Goal: Task Accomplishment & Management: Complete application form

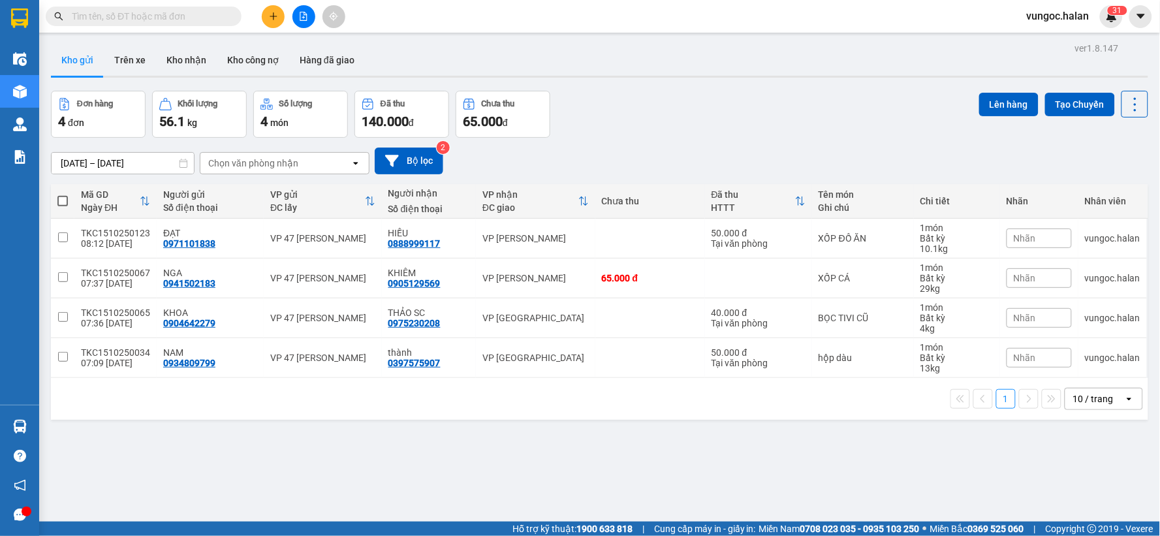
click at [1084, 396] on div "10 / trang" at bounding box center [1093, 398] width 40 height 13
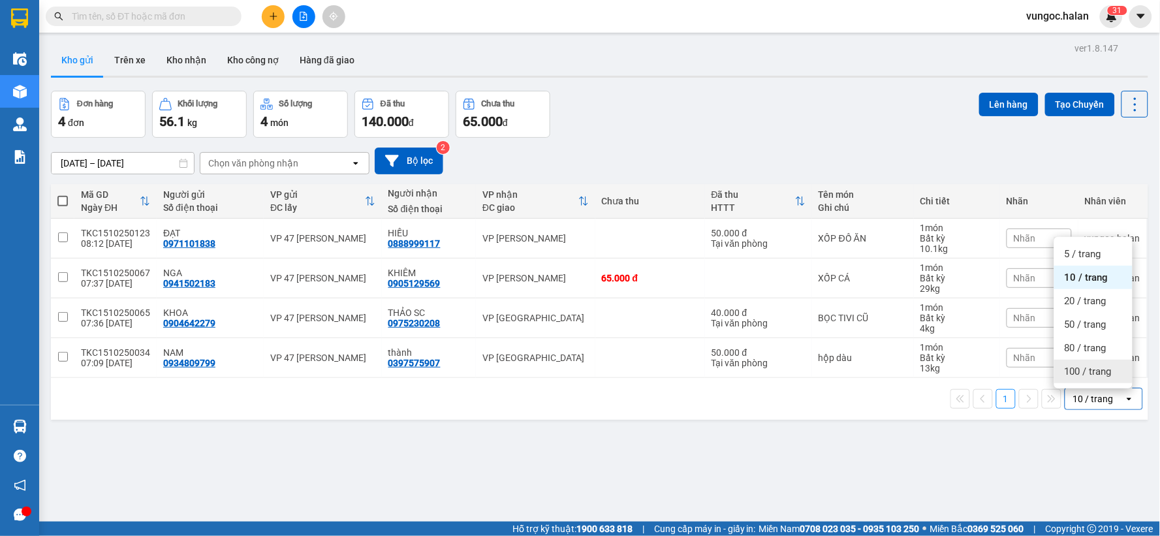
click at [1094, 363] on div "100 / trang" at bounding box center [1093, 372] width 78 height 24
click at [261, 16] on div at bounding box center [304, 16] width 98 height 23
click at [272, 23] on button at bounding box center [273, 16] width 23 height 23
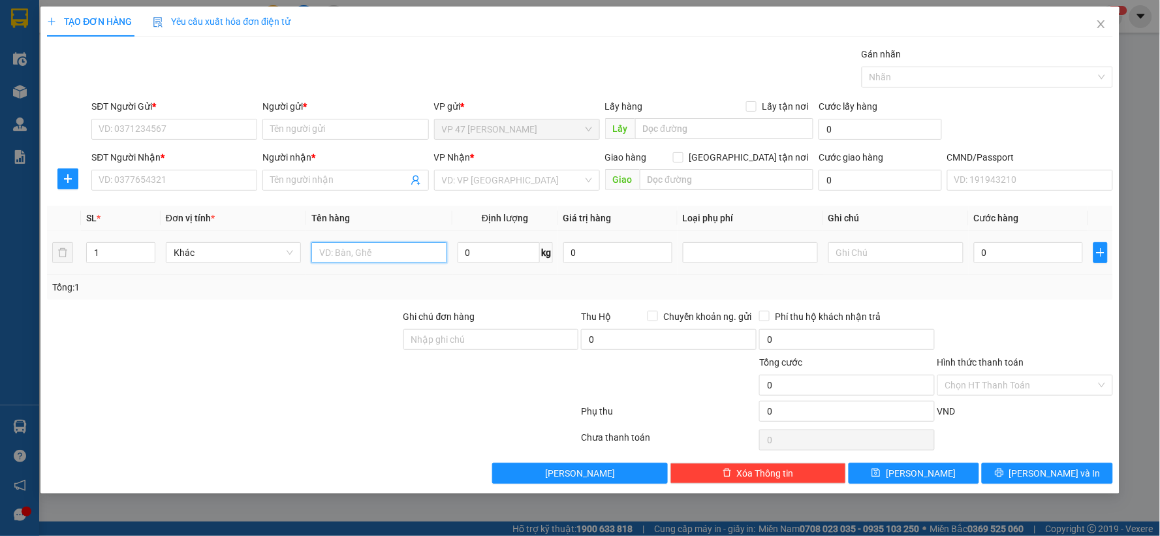
click at [333, 249] on input "text" at bounding box center [378, 252] width 135 height 21
type input "bọc den"
type input "3"
click at [136, 126] on input "SĐT Người Gửi *" at bounding box center [174, 129] width 166 height 21
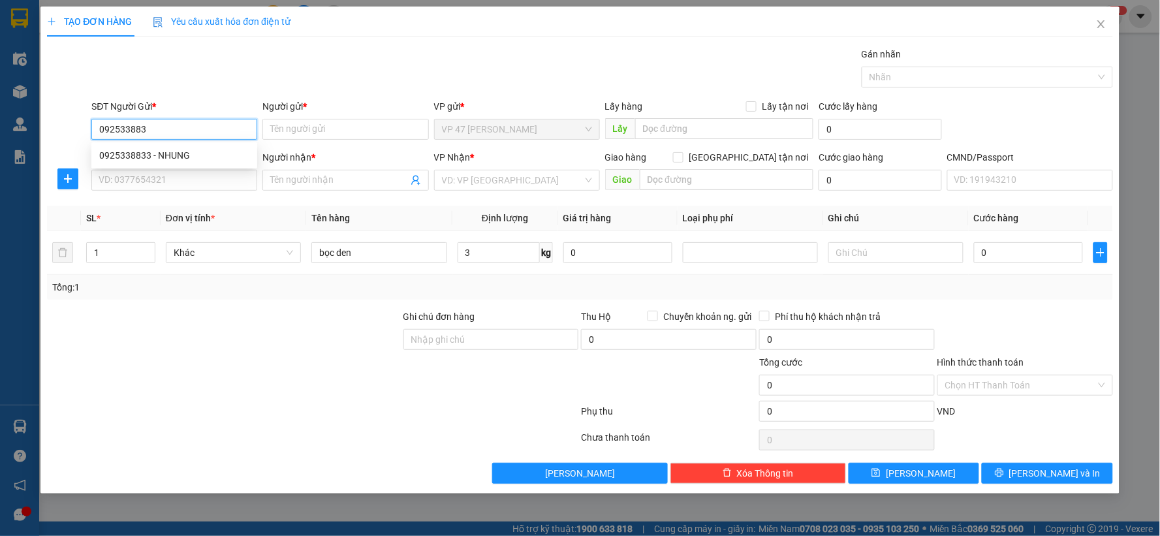
type input "0925338833"
click at [133, 152] on div "0925338833 - NHUNG" at bounding box center [174, 155] width 150 height 14
type input "NHUNG"
type input "0925338833"
click at [126, 176] on input "SĐT Người Nhận *" at bounding box center [174, 180] width 166 height 21
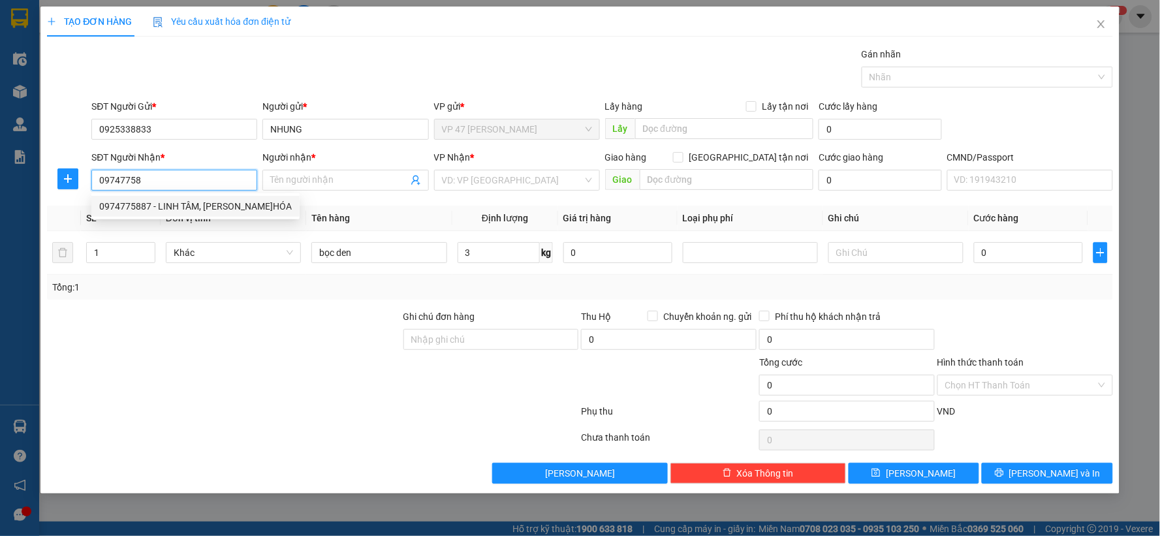
click at [158, 200] on div "0974775887 - LINH TÂM, Đ.HÓA" at bounding box center [195, 206] width 193 height 14
type input "0974775887"
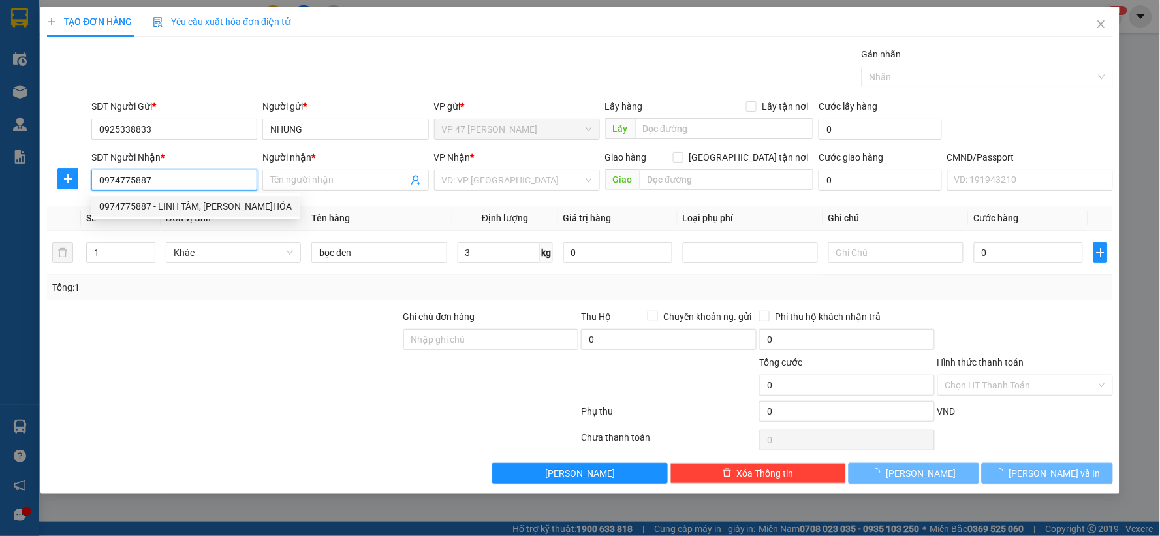
type input "LINH TÂM, Đ.HÓA"
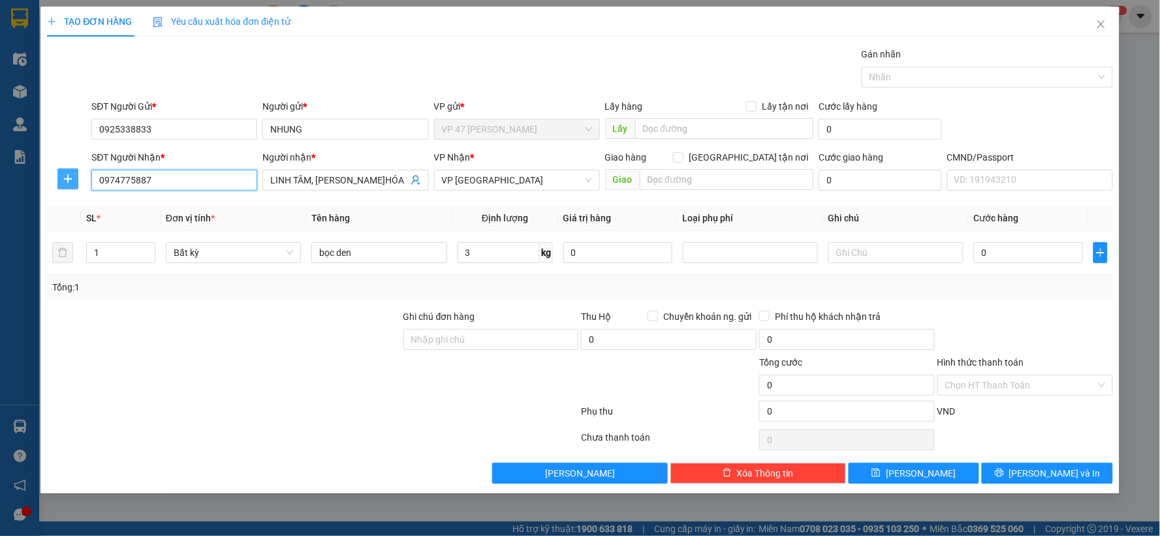
type input "0974775887"
click at [66, 185] on button "button" at bounding box center [67, 178] width 21 height 21
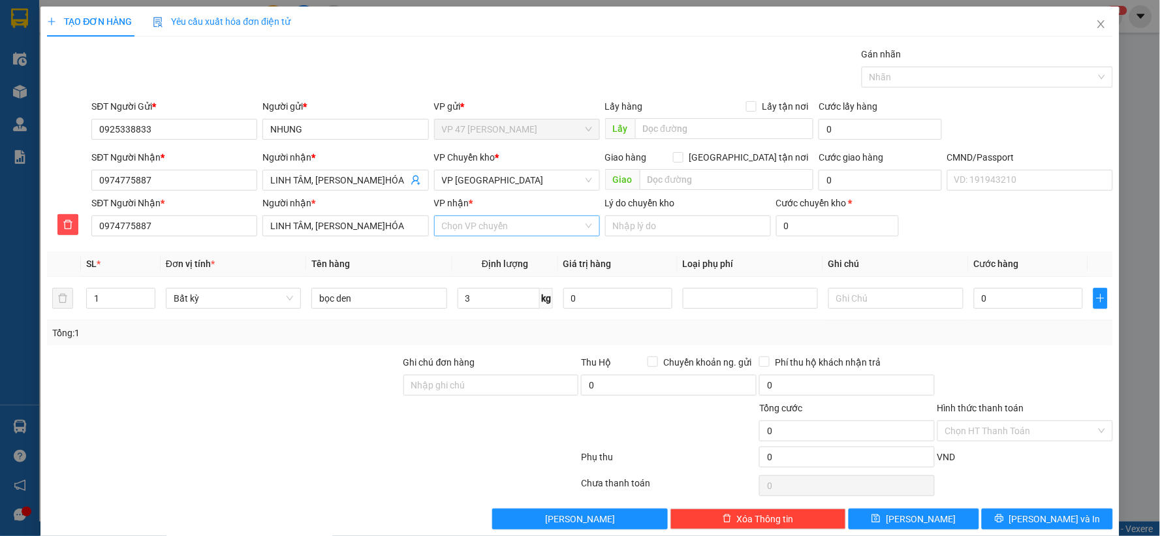
click at [459, 221] on input "VP nhận *" at bounding box center [512, 226] width 141 height 20
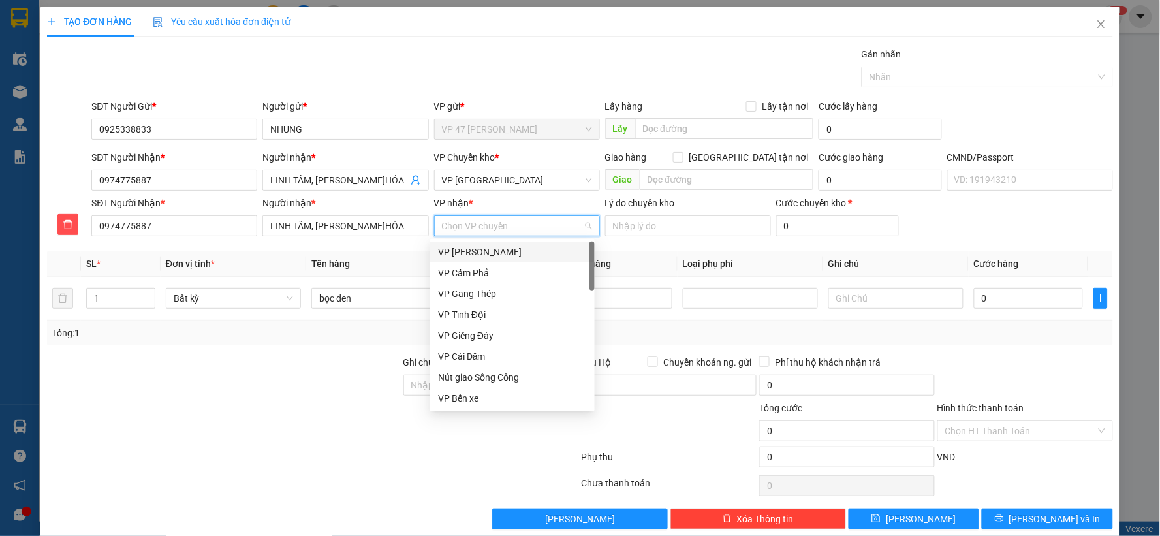
type input "D"
type input "ĐI"
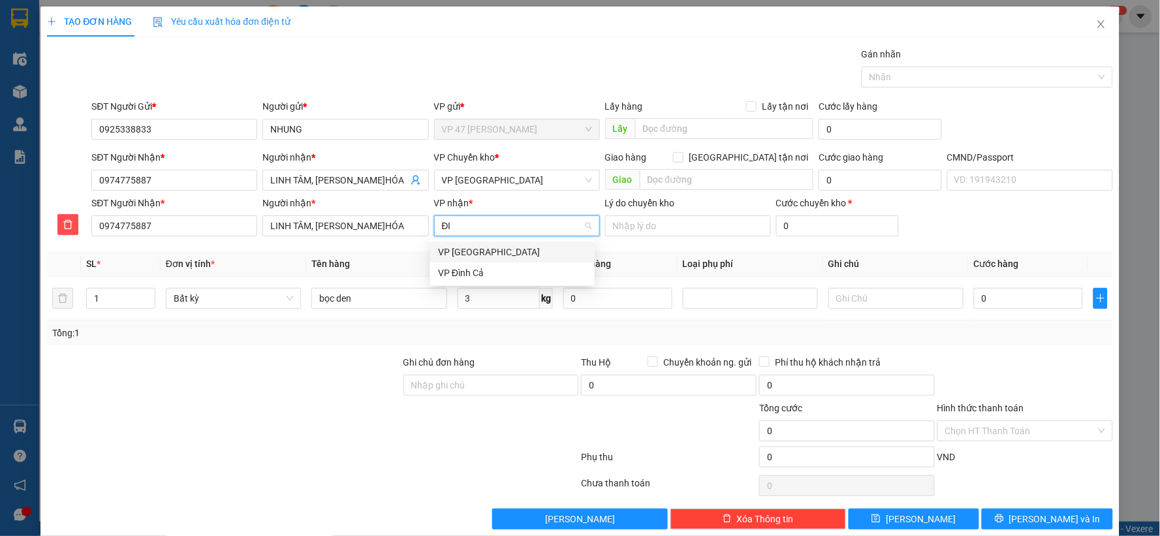
click at [449, 252] on div "VP Định Hóa" at bounding box center [512, 252] width 149 height 14
click at [487, 172] on span "VP Định Hóa" at bounding box center [517, 180] width 150 height 20
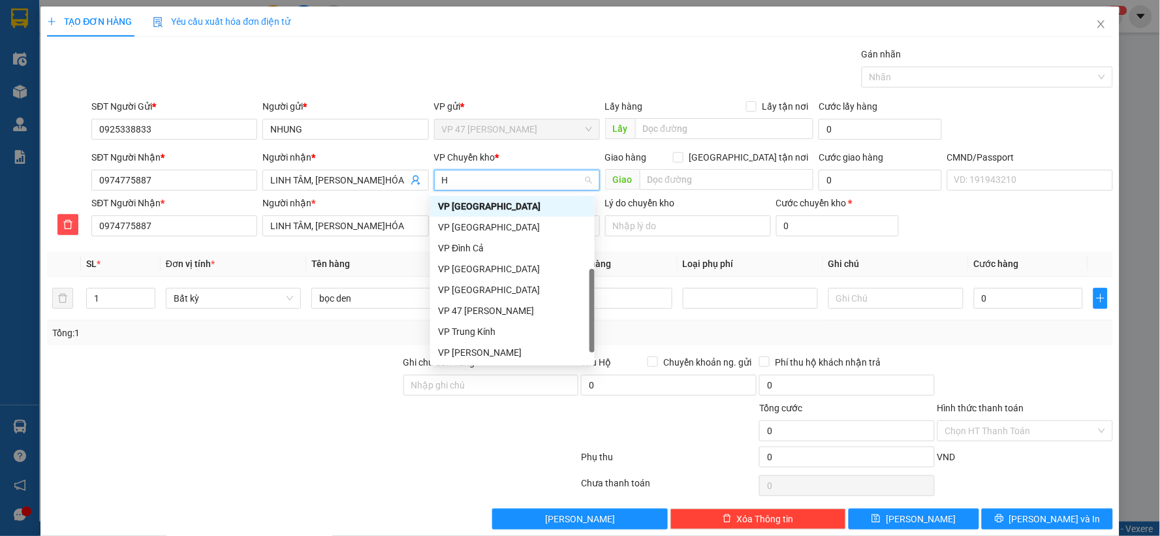
scroll to position [219, 0]
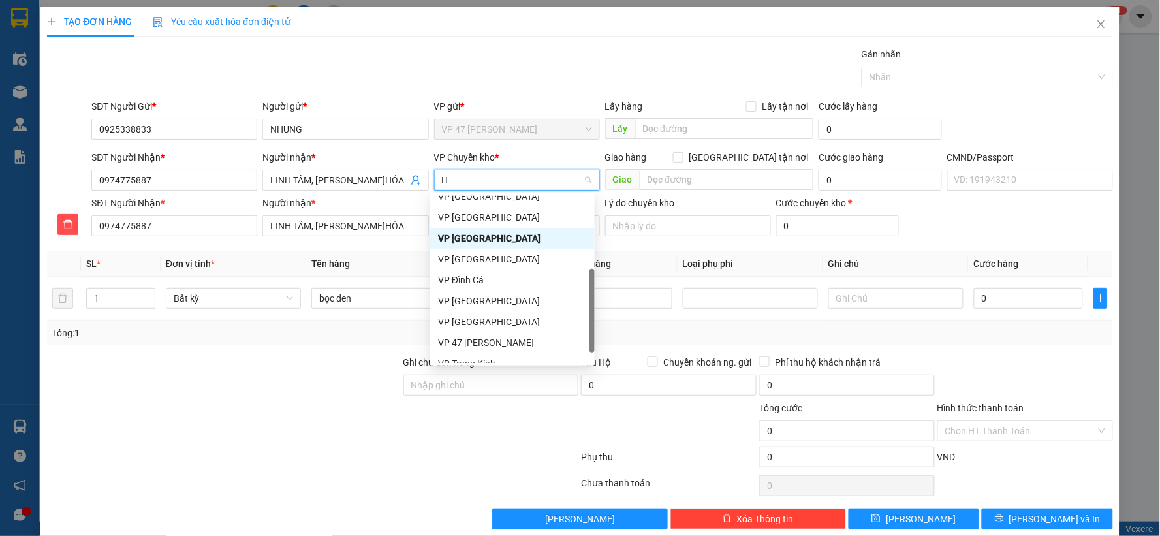
type input "HO"
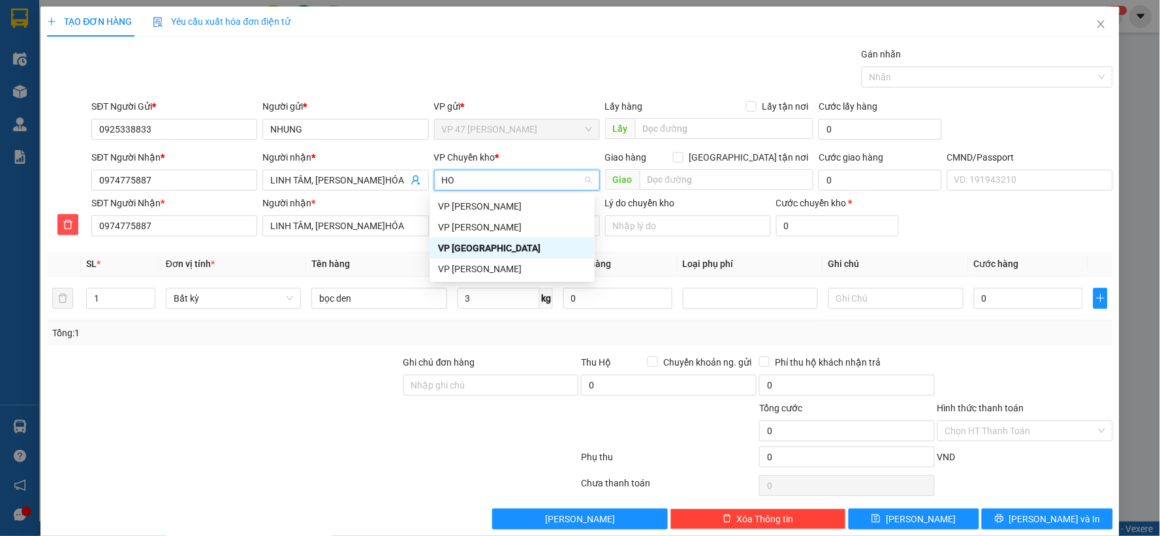
click at [452, 270] on div "VP Hoàng Gia" at bounding box center [512, 269] width 149 height 14
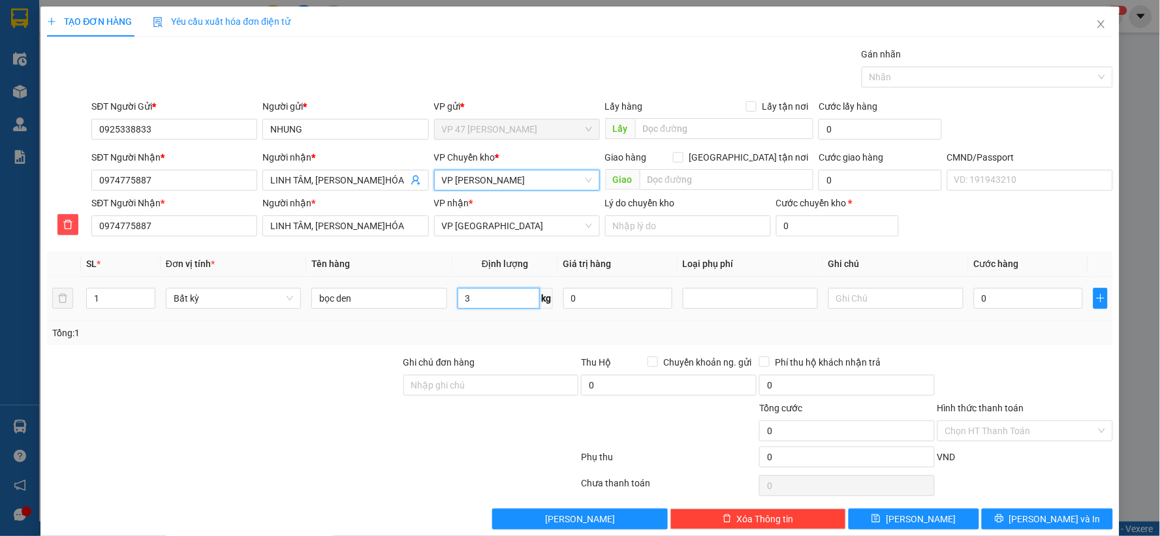
click at [510, 305] on input "3" at bounding box center [499, 298] width 82 height 21
click at [994, 345] on div "Tổng: 1" at bounding box center [580, 333] width 1066 height 25
type input "55.000"
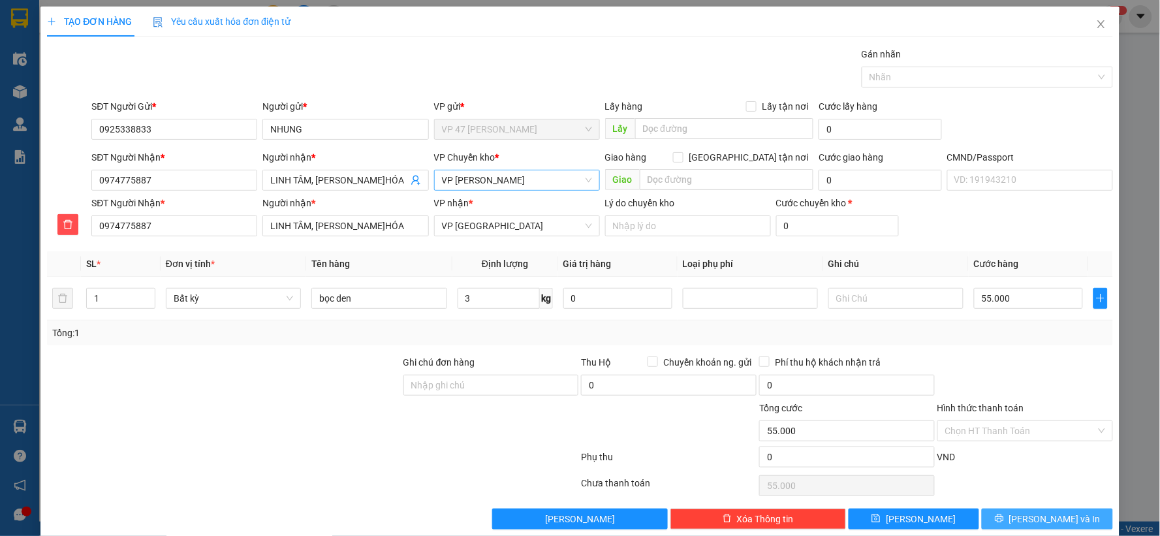
click at [1014, 513] on button "Lưu và In" at bounding box center [1047, 519] width 131 height 21
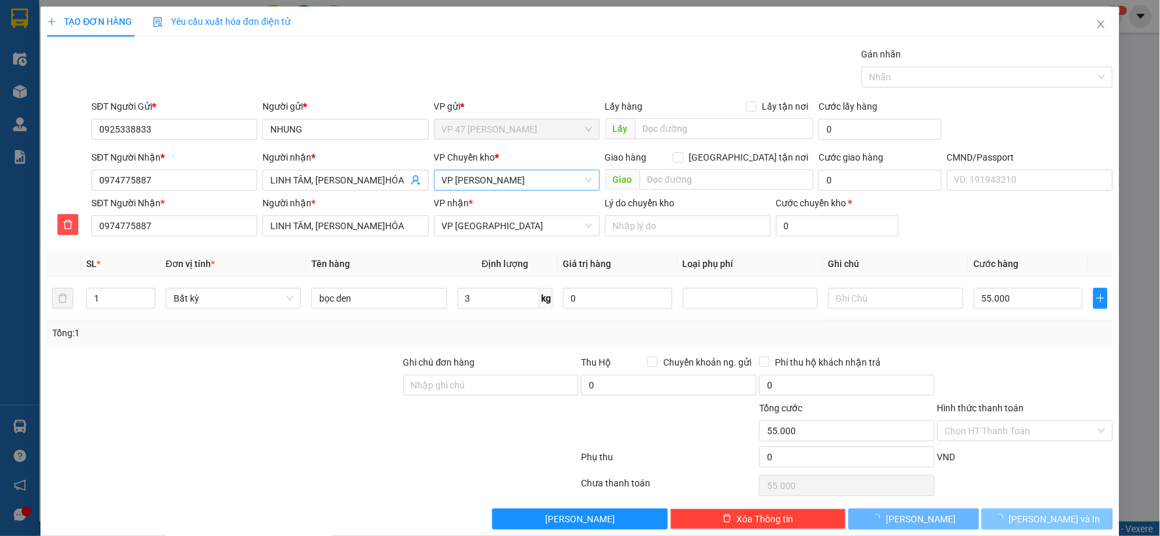
click at [1009, 513] on span "button" at bounding box center [1002, 519] width 14 height 14
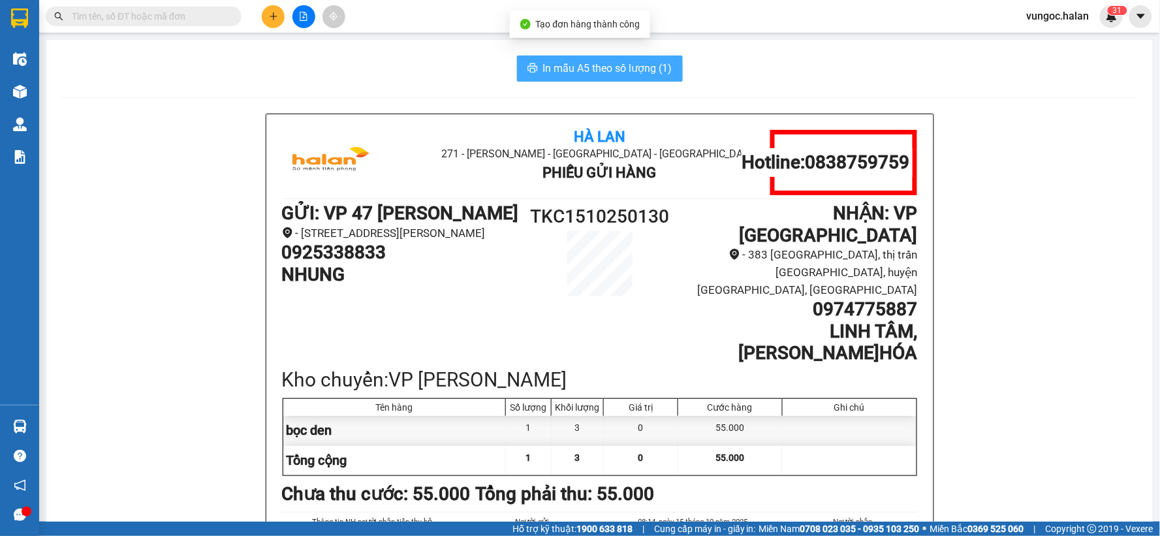
click at [631, 67] on span "In mẫu A5 theo số lượng (1)" at bounding box center [607, 68] width 129 height 16
click at [630, 68] on span "In mẫu A5 theo số lượng (1)" at bounding box center [607, 68] width 129 height 16
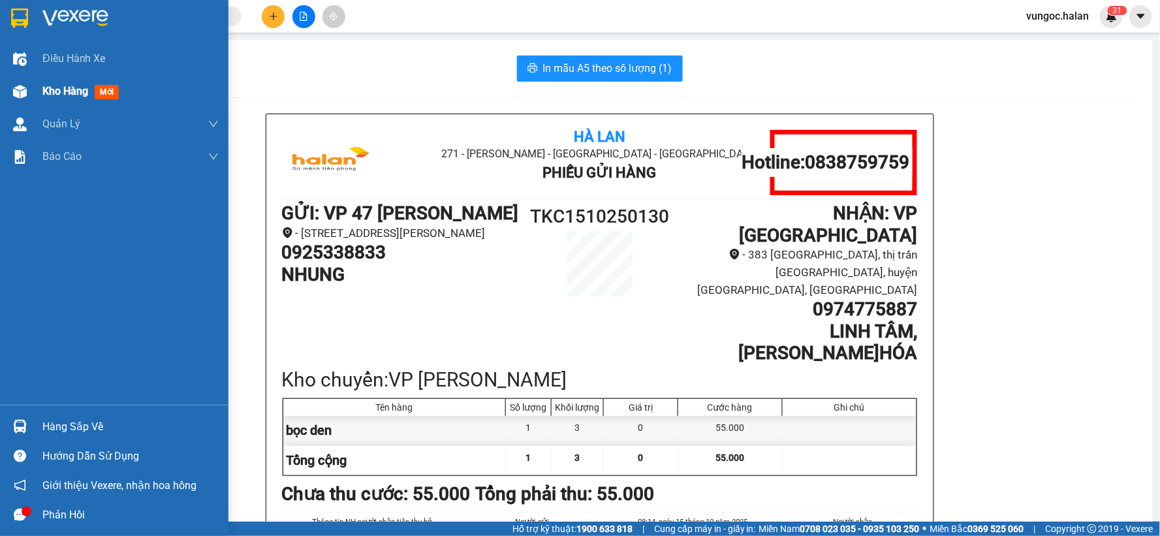
click at [40, 81] on div "Kho hàng mới" at bounding box center [114, 91] width 229 height 33
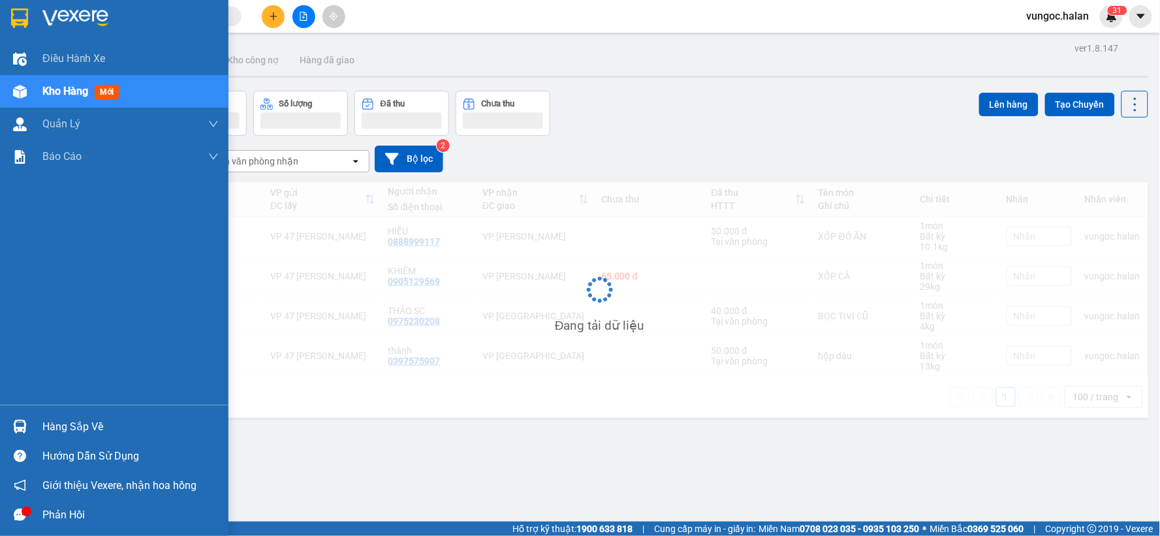
click at [63, 97] on span "Kho hàng" at bounding box center [65, 91] width 46 height 12
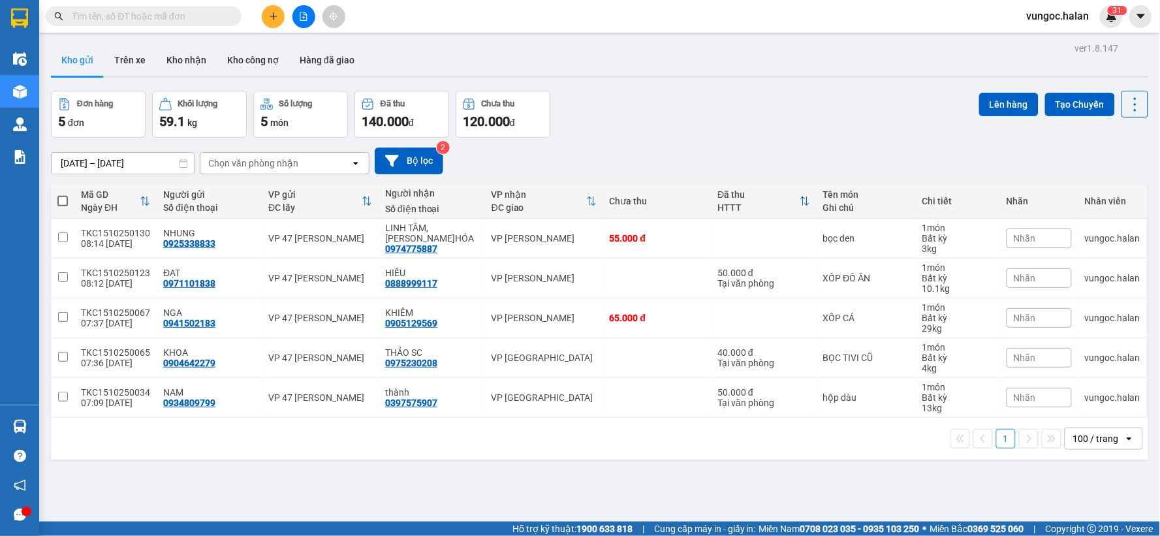
click at [276, 18] on icon "plus" at bounding box center [273, 16] width 9 height 9
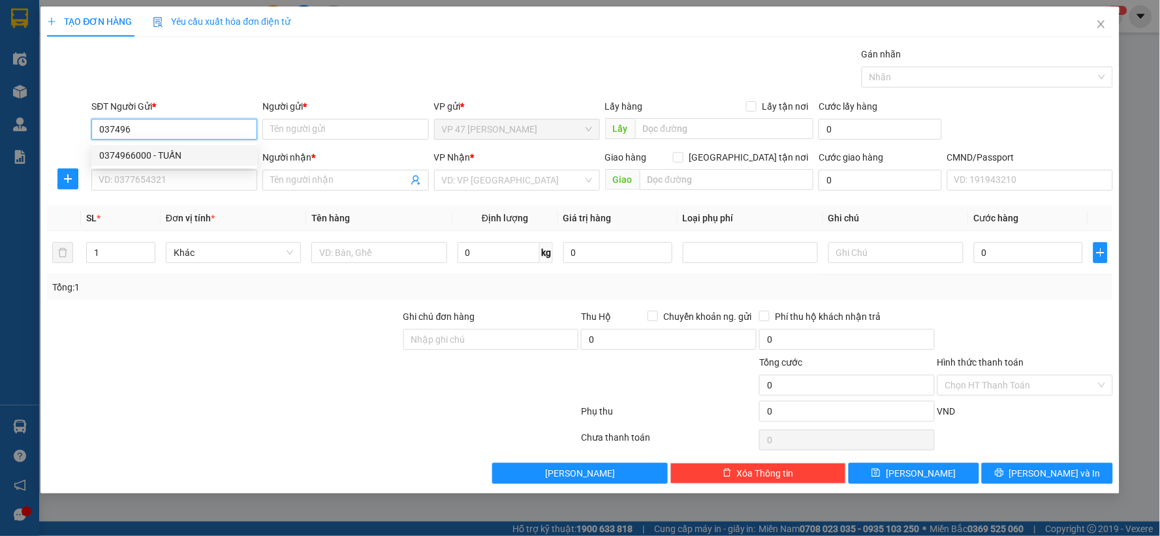
click at [147, 162] on div "0374966000 - TUẤN" at bounding box center [174, 155] width 150 height 14
type input "0374966000"
type input "TUẤN"
type input "0374966000"
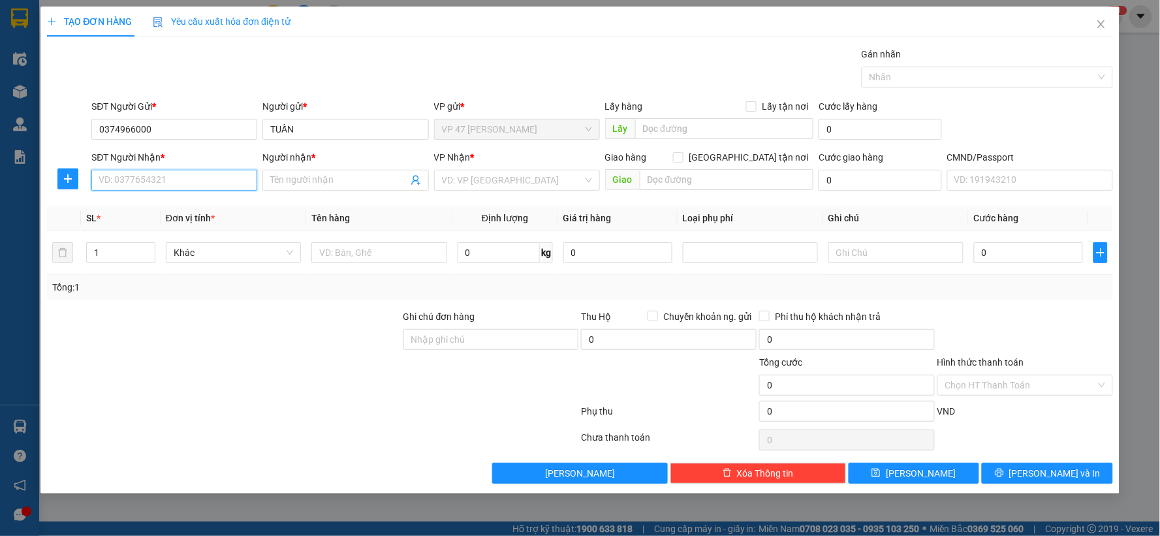
click at [139, 188] on input "SĐT Người Nhận *" at bounding box center [174, 180] width 166 height 21
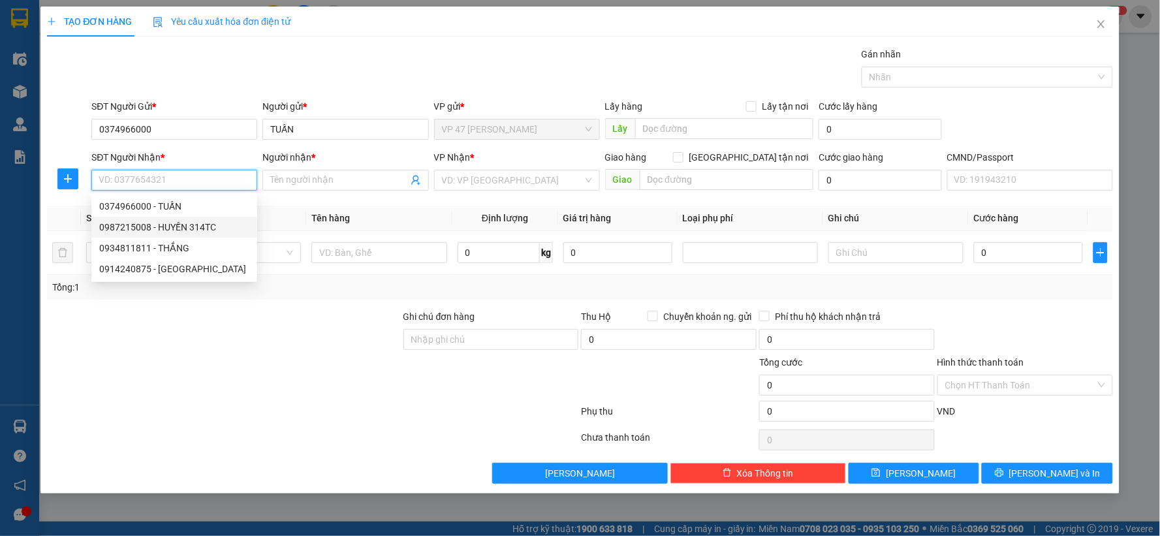
click at [138, 231] on div "0987215008 - HUYỀN 314TC" at bounding box center [174, 227] width 150 height 14
type input "0987215008"
type input "HUYỀN 314TC"
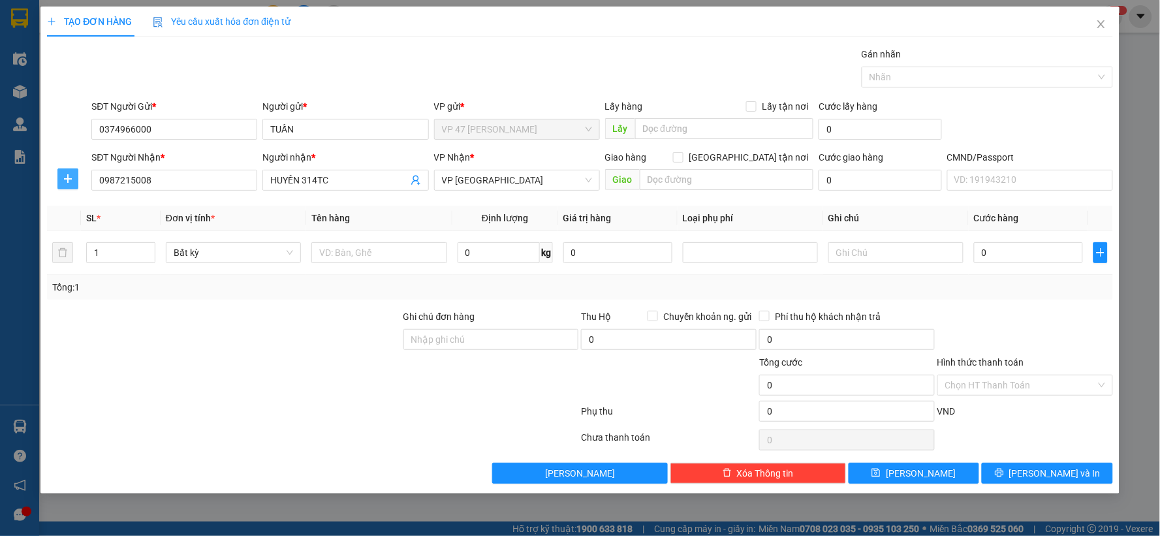
click at [69, 178] on icon "plus" at bounding box center [68, 179] width 10 height 10
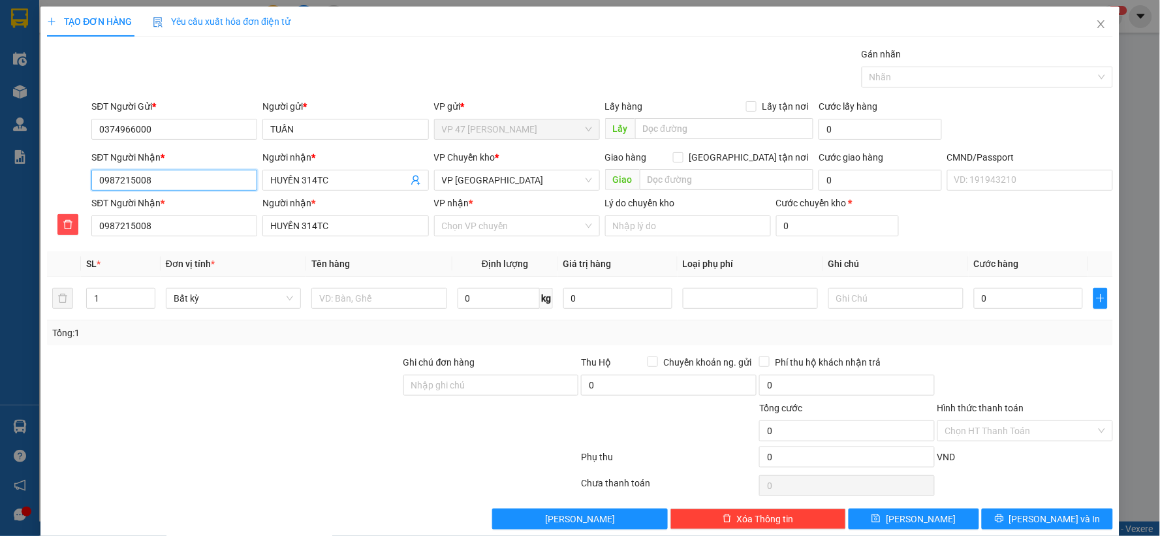
click at [206, 178] on input "0987215008" at bounding box center [174, 180] width 166 height 21
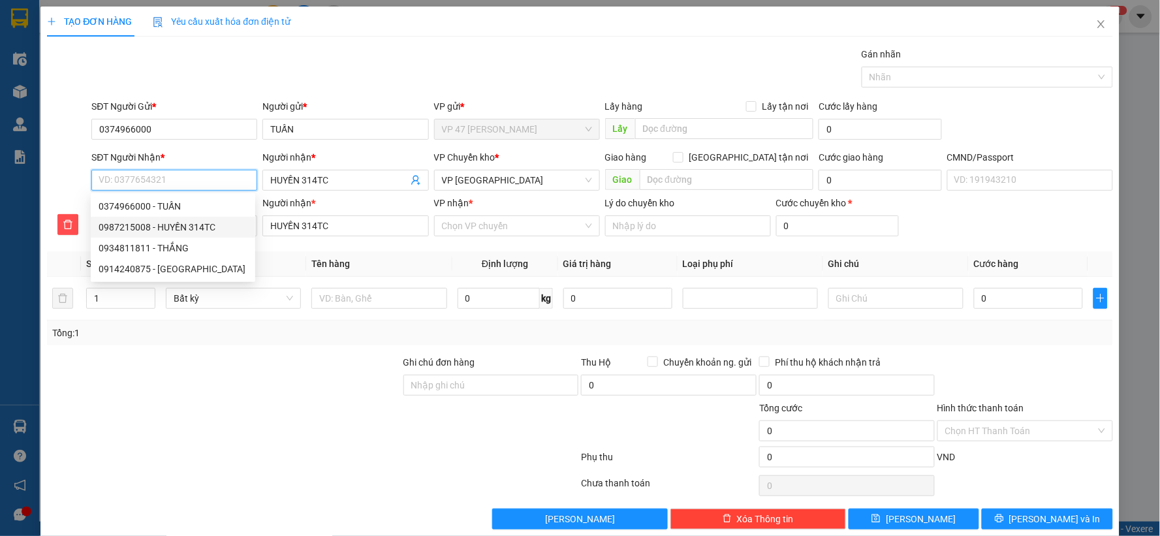
click at [182, 227] on div "0987215008 - HUYỀN 314TC" at bounding box center [173, 227] width 149 height 14
type input "0987215008"
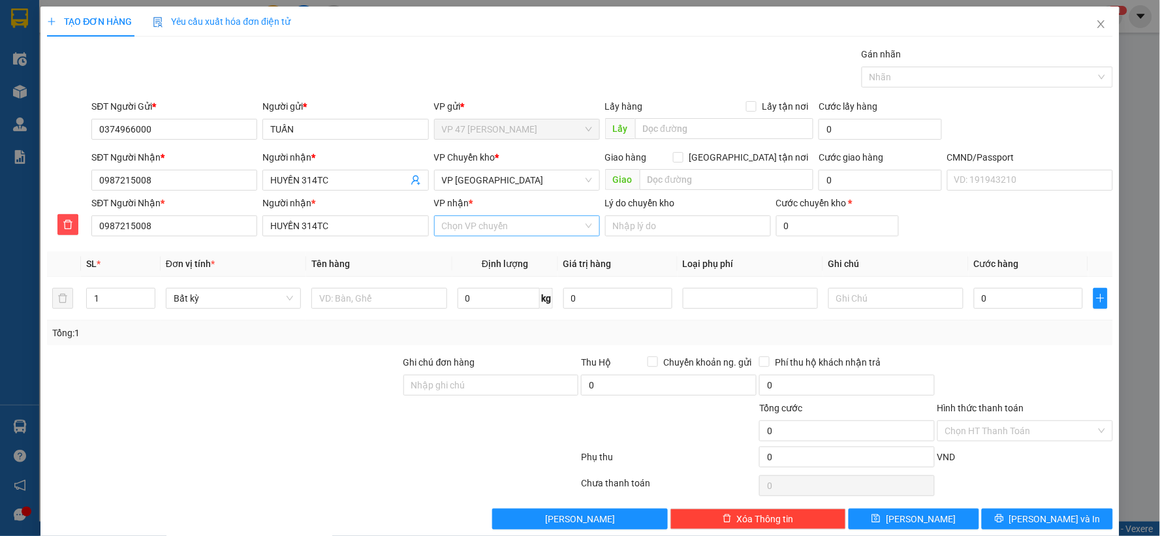
click at [480, 229] on input "VP nhận *" at bounding box center [512, 226] width 141 height 20
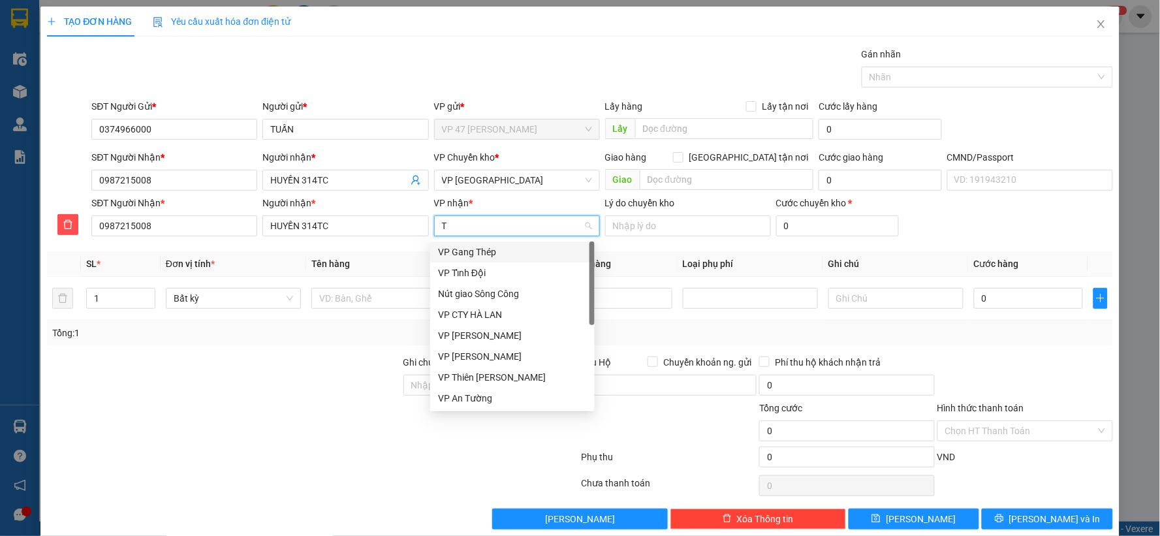
type input "TR"
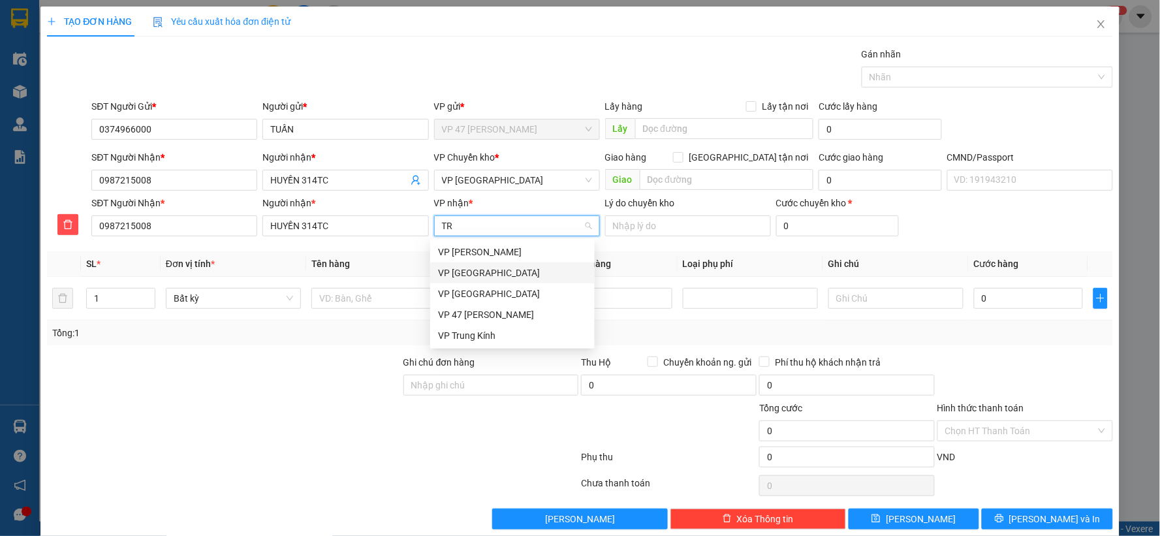
click at [475, 264] on div "VP Trường Chinh" at bounding box center [512, 272] width 165 height 21
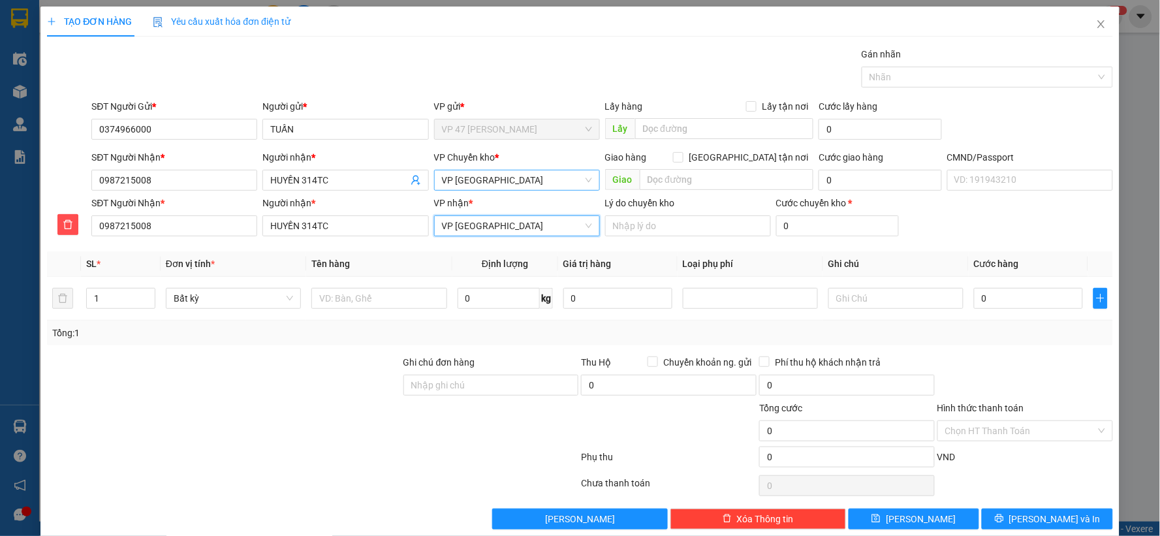
click at [460, 180] on span "VP Trường Chinh" at bounding box center [517, 180] width 150 height 20
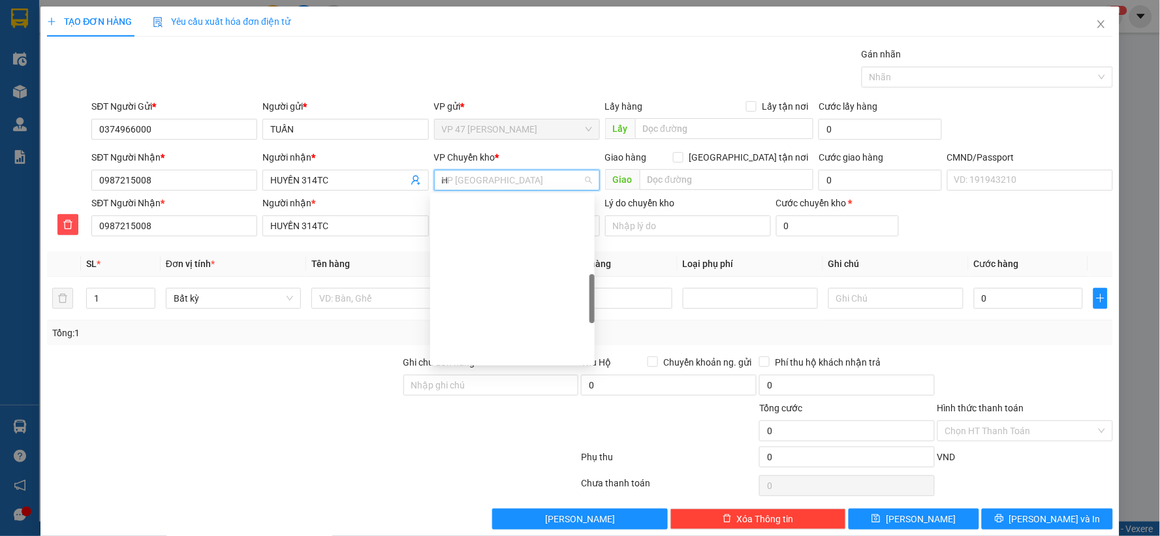
scroll to position [230, 0]
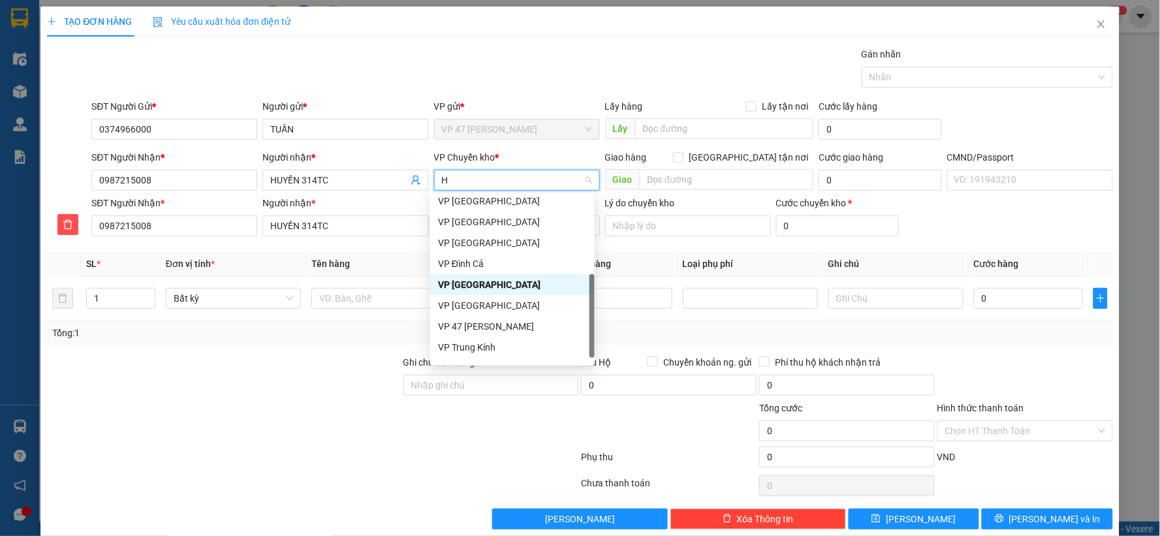
type input "HO"
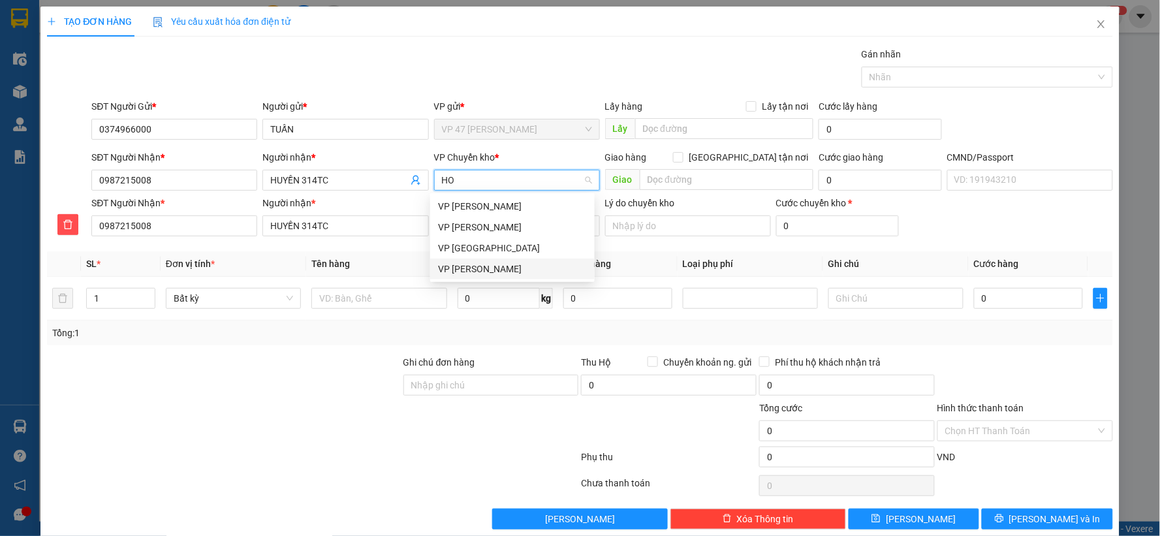
click at [459, 266] on div "VP Hoàng Gia" at bounding box center [512, 269] width 149 height 14
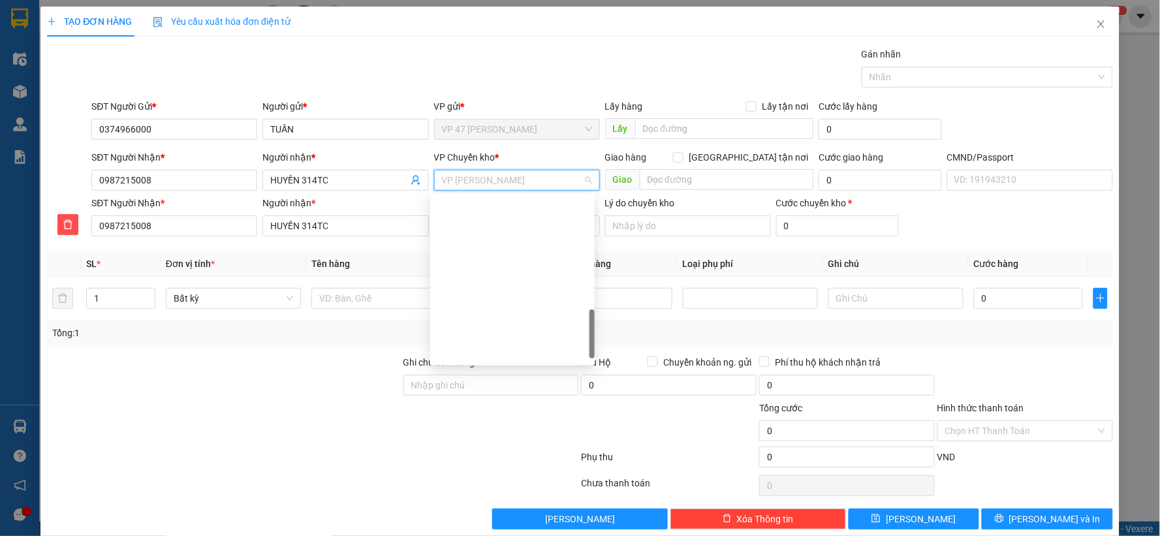
scroll to position [522, 0]
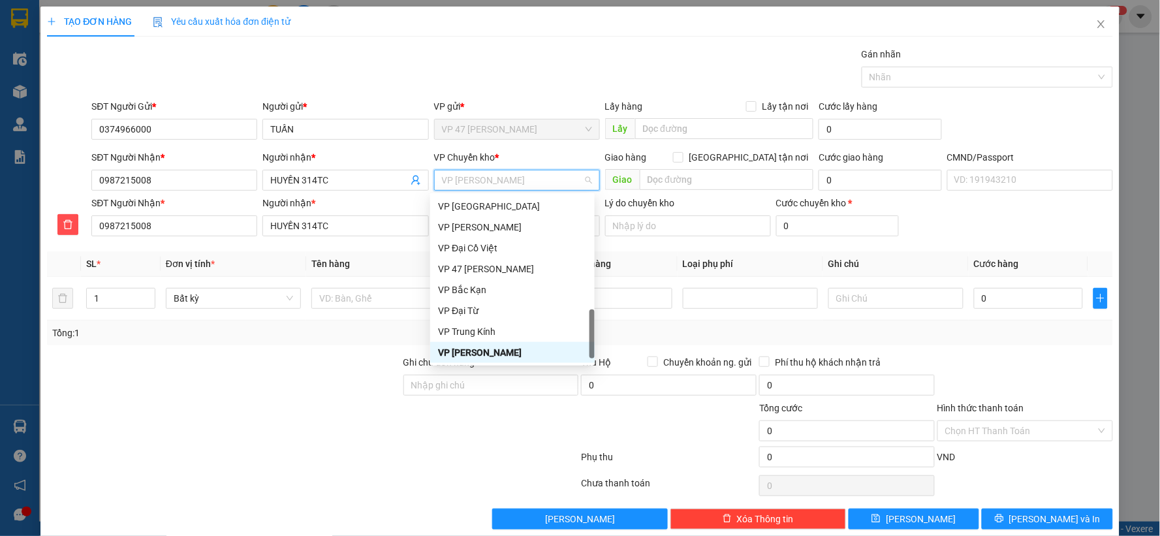
click at [304, 454] on div at bounding box center [313, 460] width 534 height 26
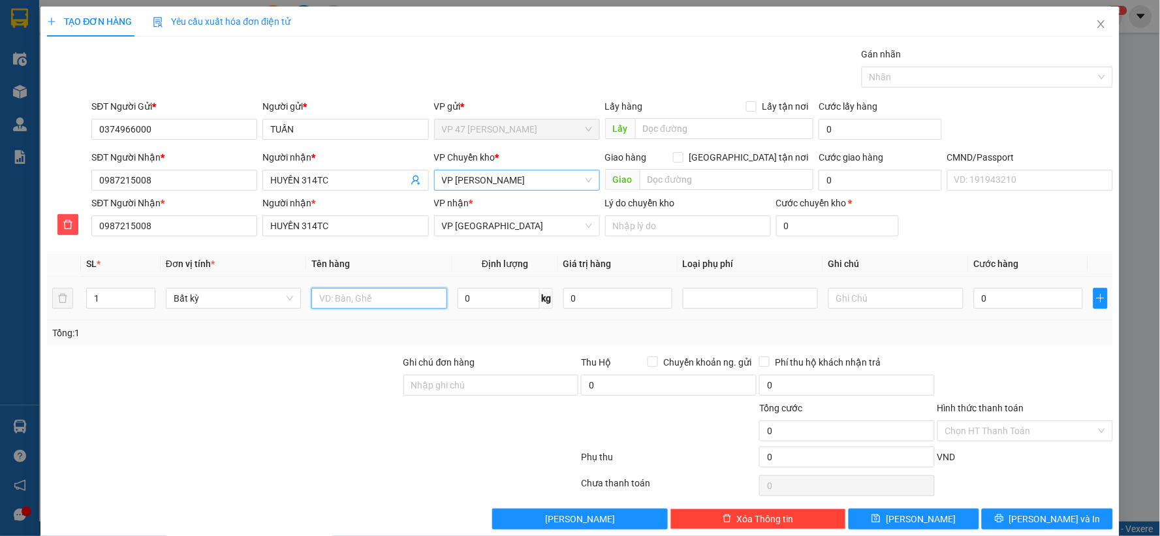
click at [341, 295] on input "text" at bounding box center [378, 298] width 135 height 21
type input "BỌC ĐEN PT"
type input "1"
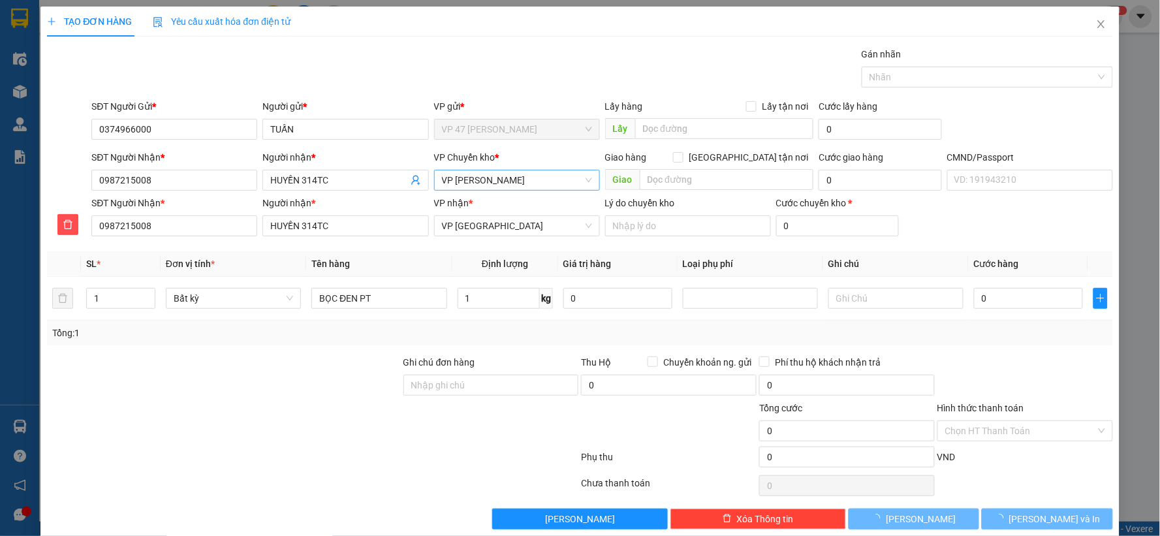
drag, startPoint x: 923, startPoint y: 345, endPoint x: 1061, endPoint y: 452, distance: 174.9
click at [925, 345] on div "Transit Pickup Surcharge Ids Transit Deliver Surcharge Ids Transit Deliver Surc…" at bounding box center [580, 288] width 1066 height 483
type input "35.000"
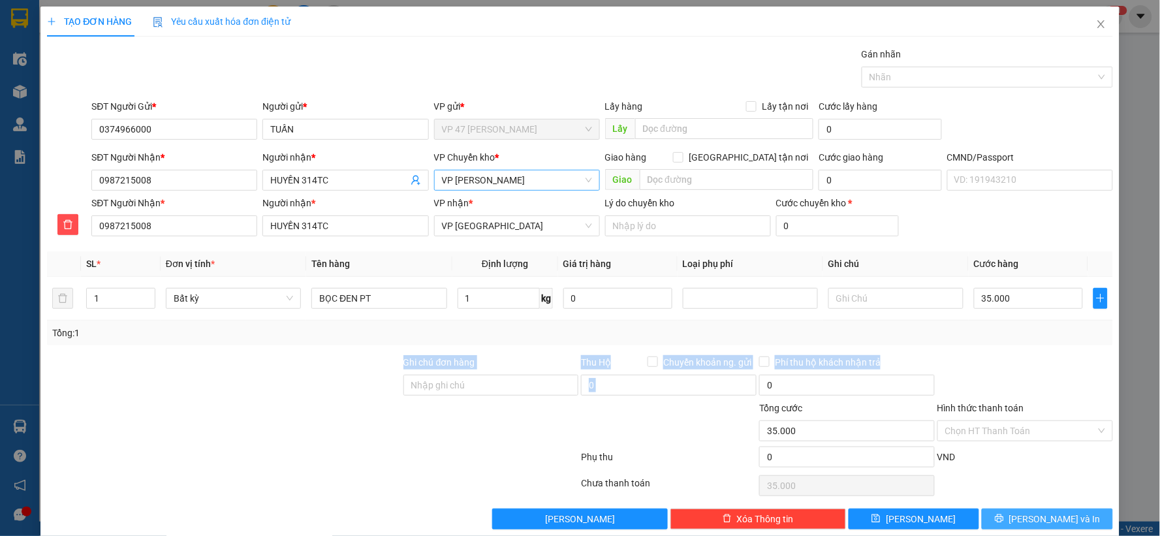
click at [1017, 527] on button "Lưu và In" at bounding box center [1047, 519] width 131 height 21
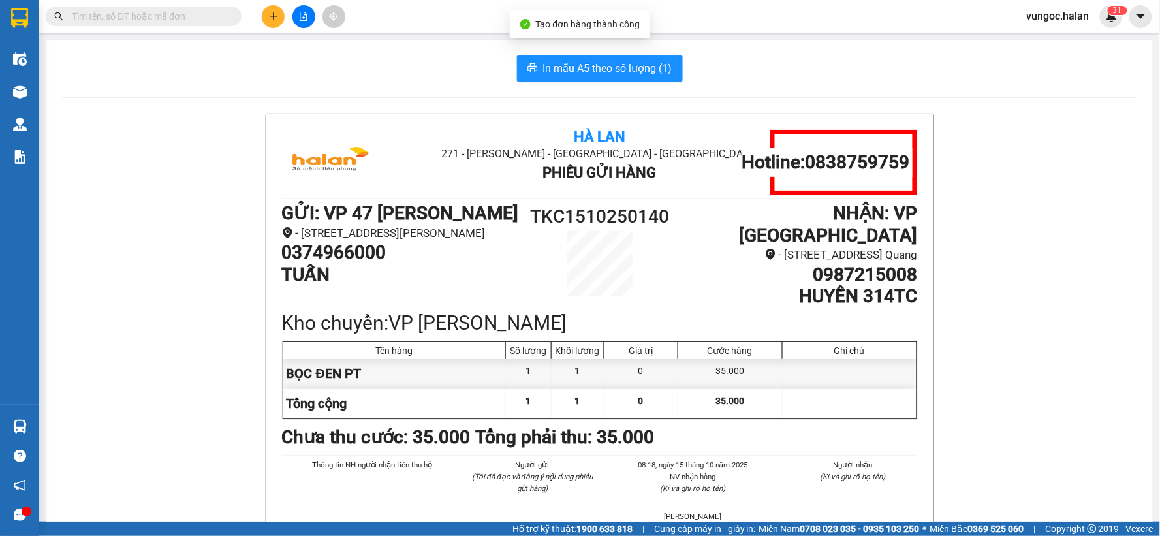
click at [1016, 524] on strong "0369 525 060" at bounding box center [996, 529] width 56 height 10
click at [1015, 520] on section "Kết quả tìm kiếm ( 0 ) Bộ lọc No Data vungoc.halan 3 1 Điều hành xe Kho hàng mớ…" at bounding box center [580, 268] width 1160 height 536
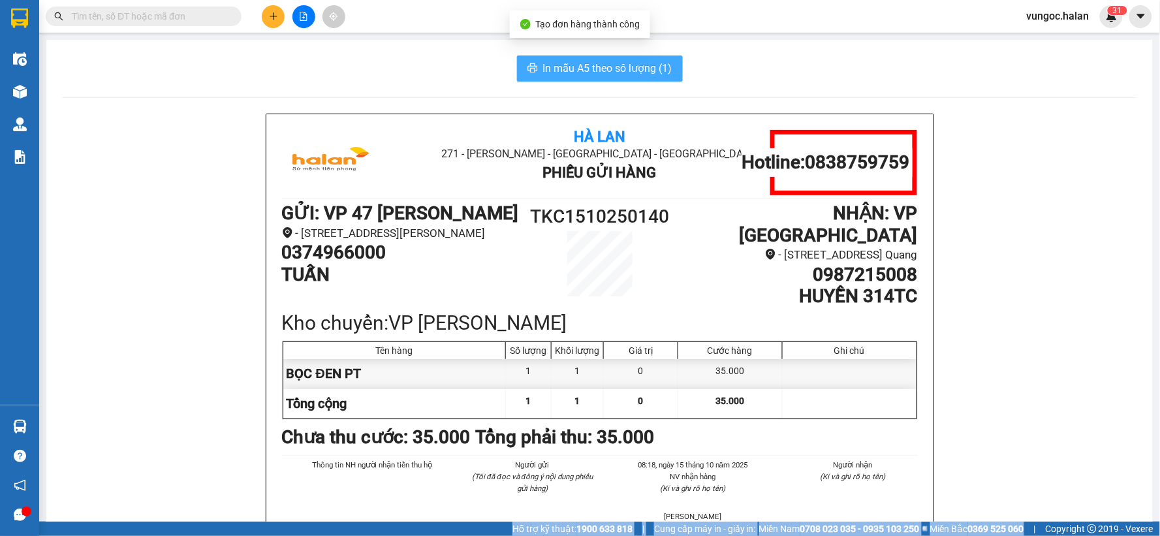
click at [607, 74] on span "In mẫu A5 theo số lượng (1)" at bounding box center [607, 68] width 129 height 16
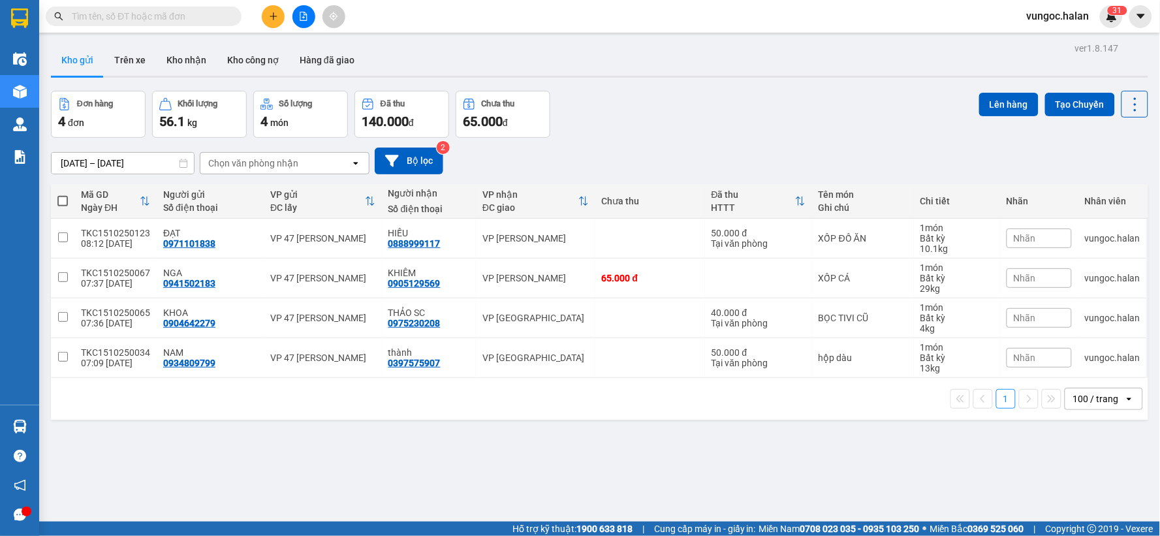
click at [192, 1] on div "Kết quả tìm kiếm ( 0 ) Bộ lọc No Data vungoc.halan 3 1" at bounding box center [580, 16] width 1160 height 33
click at [181, 10] on input "text" at bounding box center [149, 16] width 154 height 14
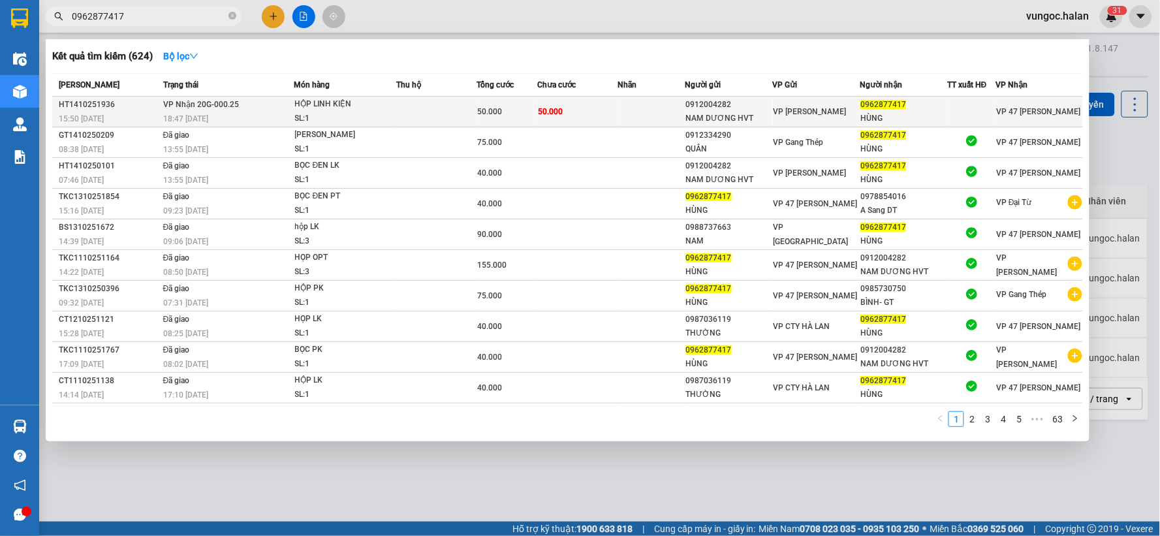
type input "0962877417"
click at [291, 103] on td "VP Nhận 20G-000.25 18:47 - 14/10" at bounding box center [227, 112] width 135 height 31
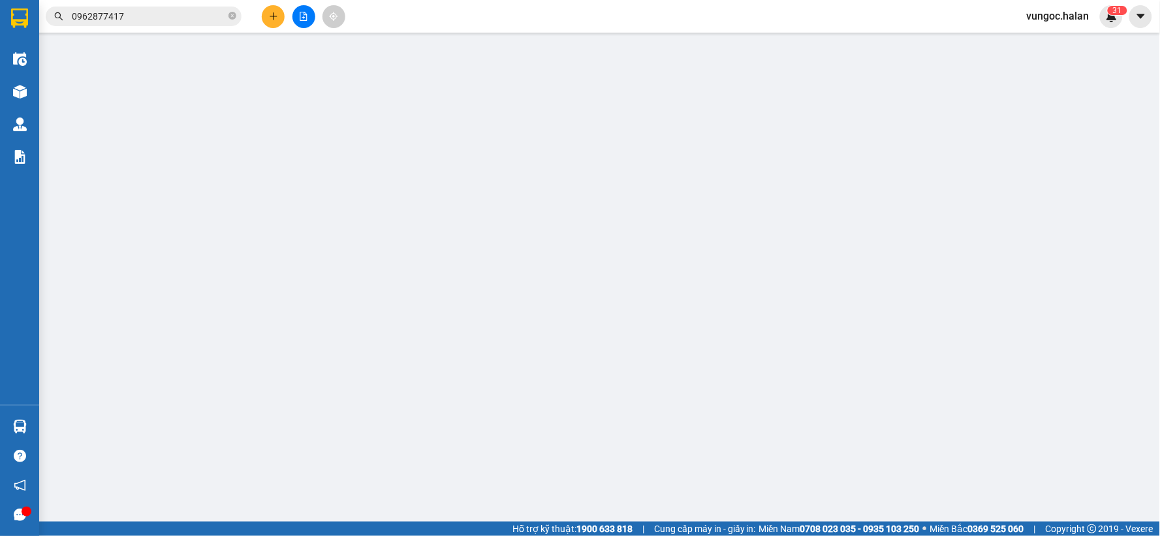
type input "0912004282"
type input "NAM DƯƠNG HVT"
type input "0962877417"
type input "HÙNG"
type input "0"
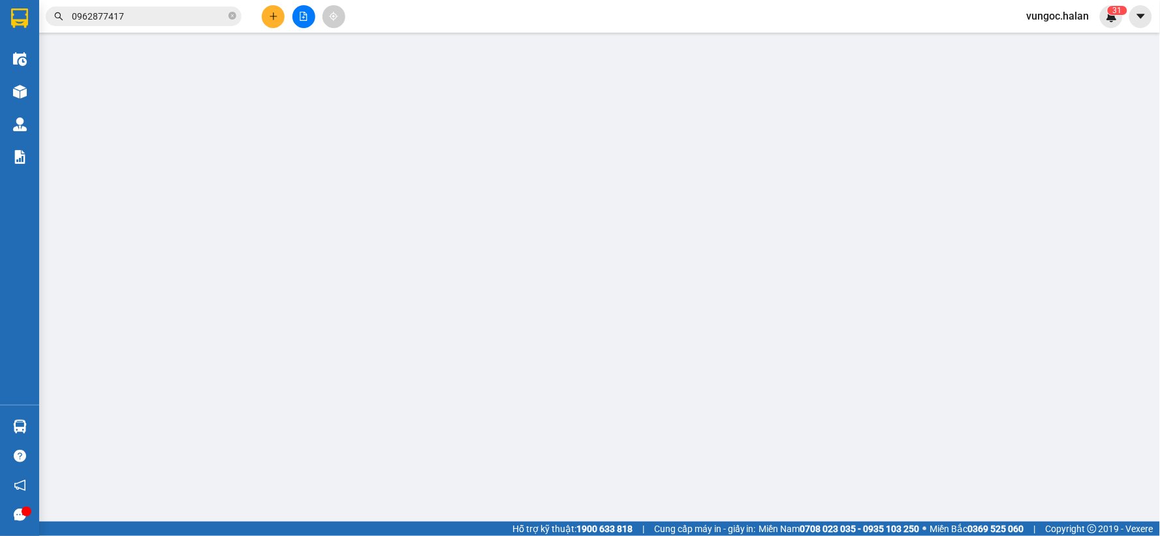
type input "50.000"
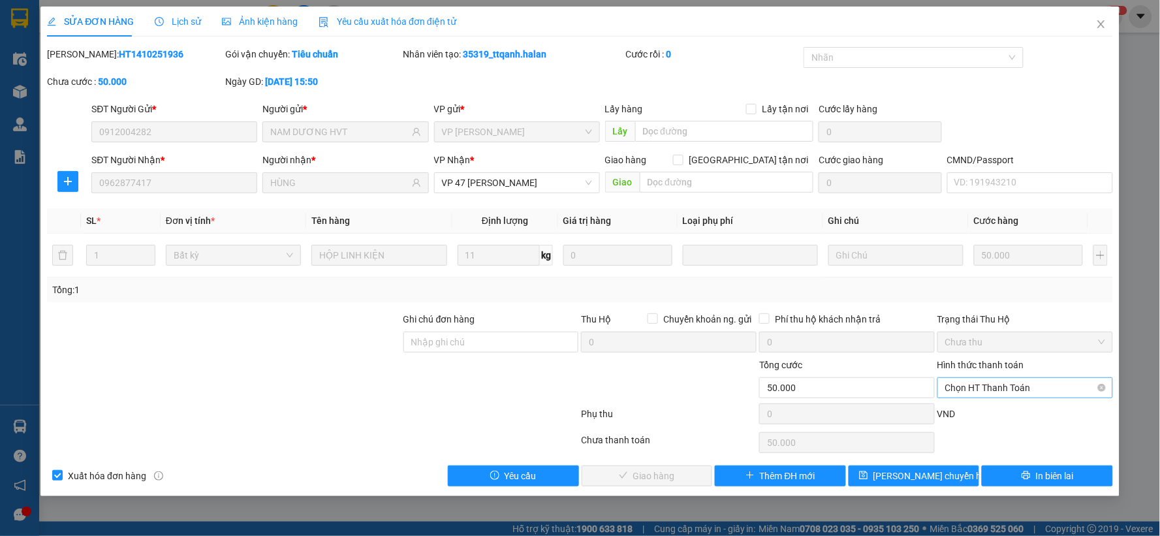
click at [994, 386] on span "Chọn HT Thanh Toán" at bounding box center [1025, 388] width 160 height 20
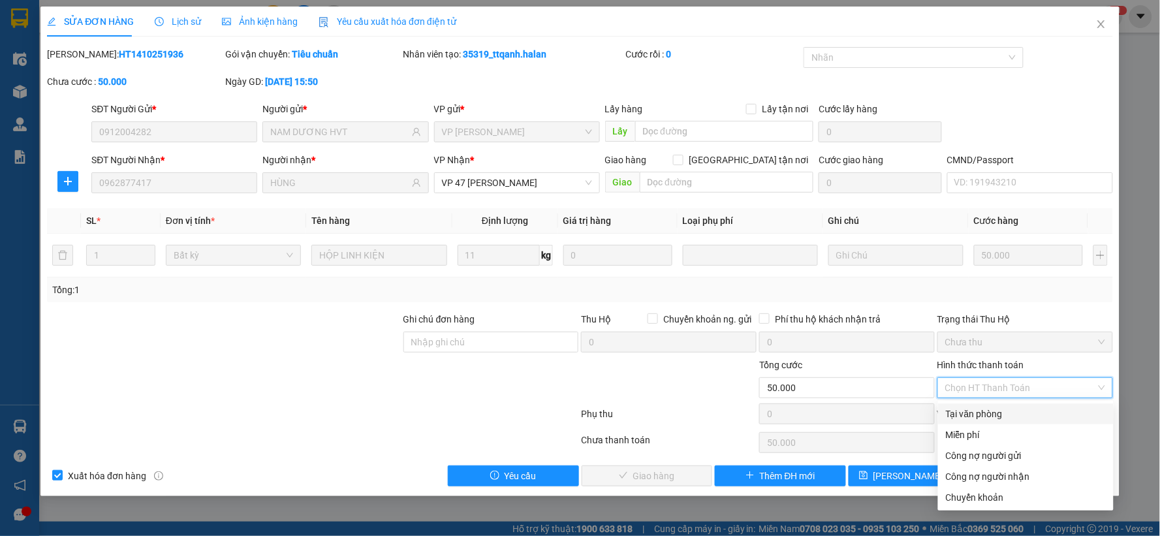
drag, startPoint x: 974, startPoint y: 415, endPoint x: 957, endPoint y: 416, distance: 16.4
click at [973, 415] on div "Tại văn phòng" at bounding box center [1026, 414] width 160 height 14
type input "0"
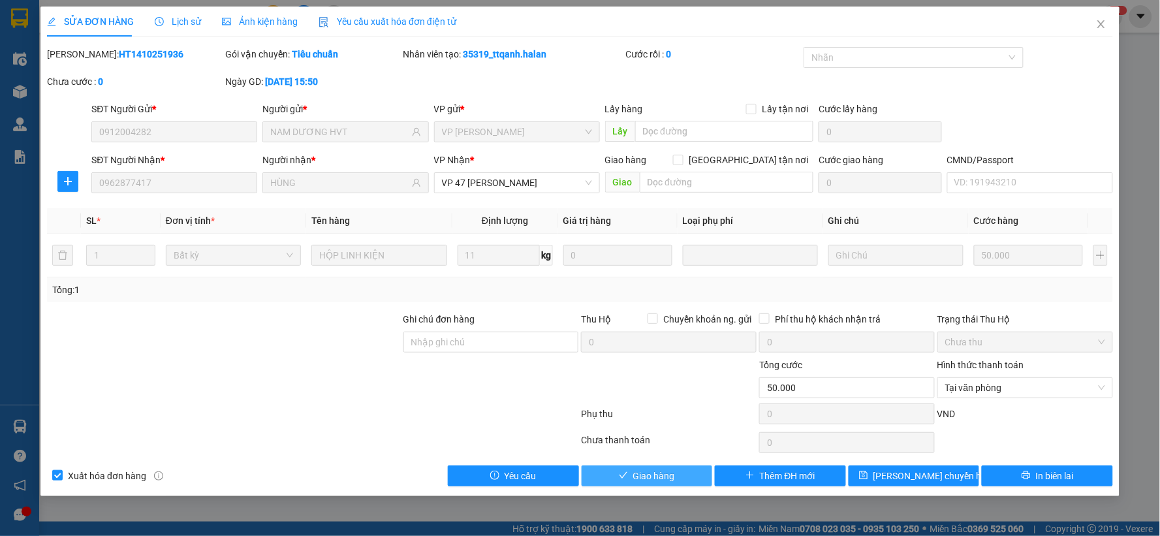
click at [687, 479] on button "Giao hàng" at bounding box center [647, 476] width 131 height 21
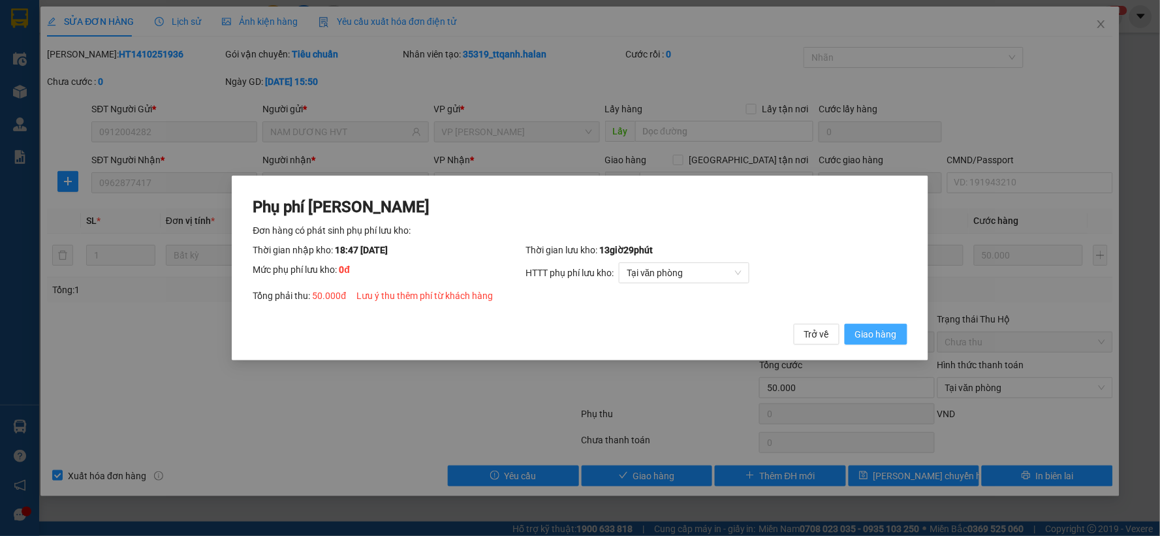
click at [896, 327] on span "Giao hàng" at bounding box center [876, 334] width 42 height 14
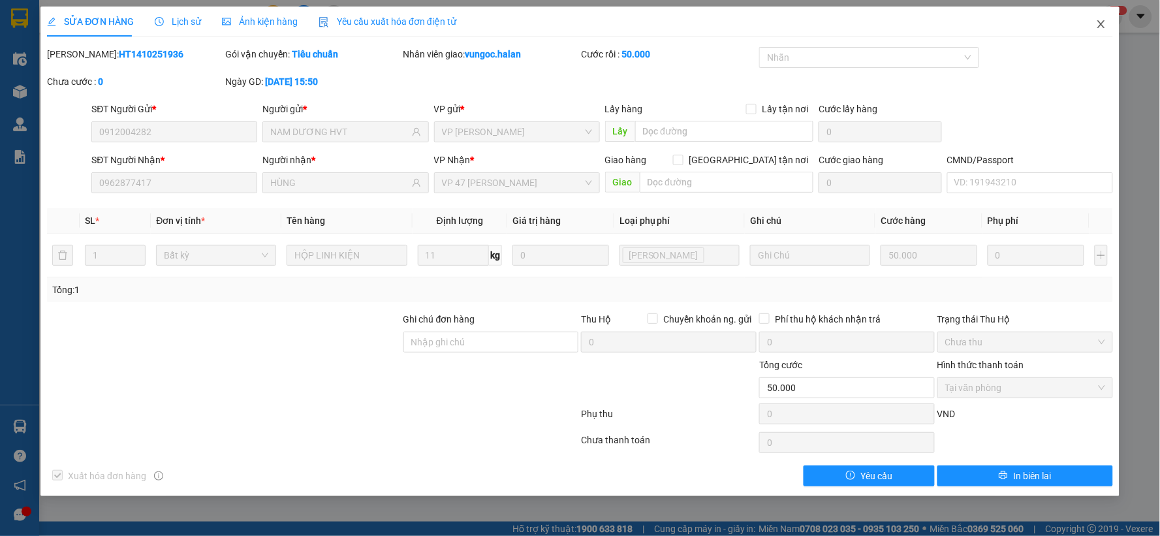
click at [1102, 24] on icon "close" at bounding box center [1101, 24] width 7 height 8
